Goal: Transaction & Acquisition: Purchase product/service

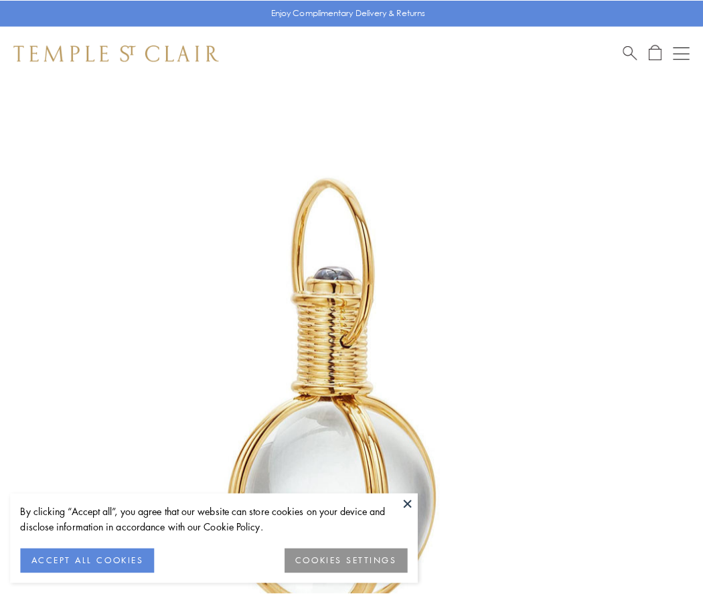
scroll to position [349, 0]
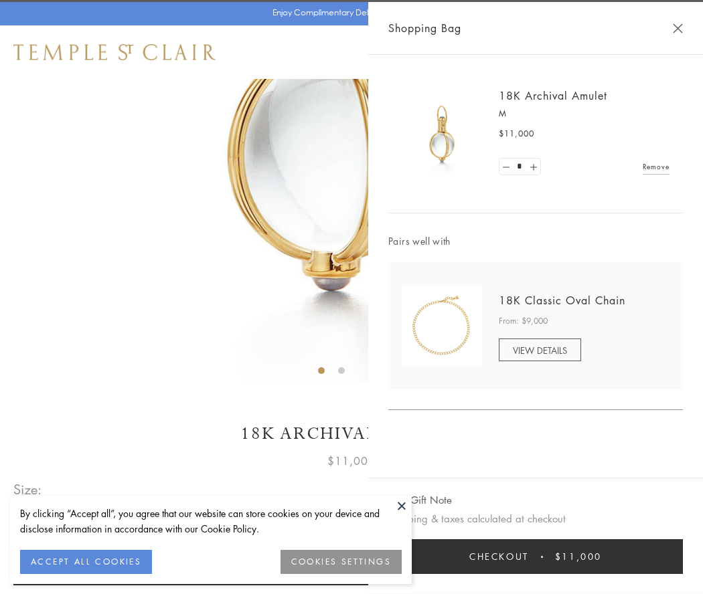
click at [535, 557] on button "Checkout $11,000" at bounding box center [535, 556] width 294 height 35
